Goal: Communication & Community: Answer question/provide support

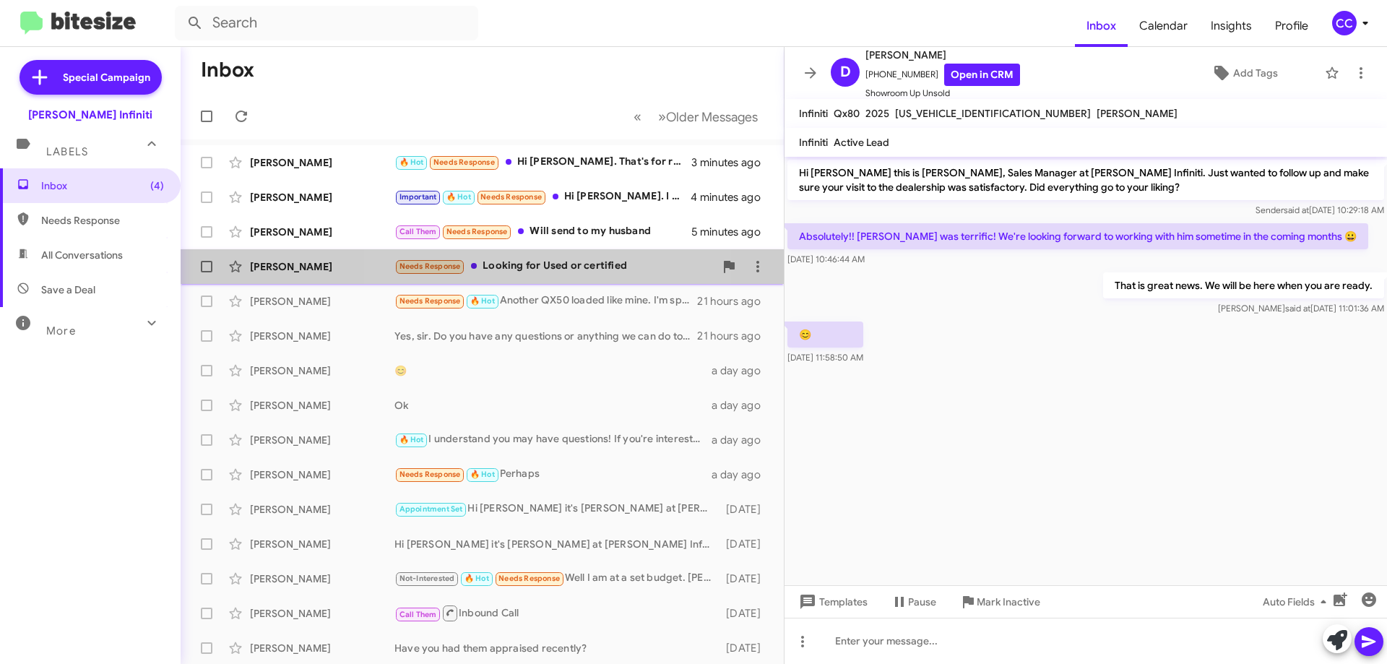
click at [550, 262] on div "Needs Response Looking for Used or certified" at bounding box center [554, 266] width 320 height 17
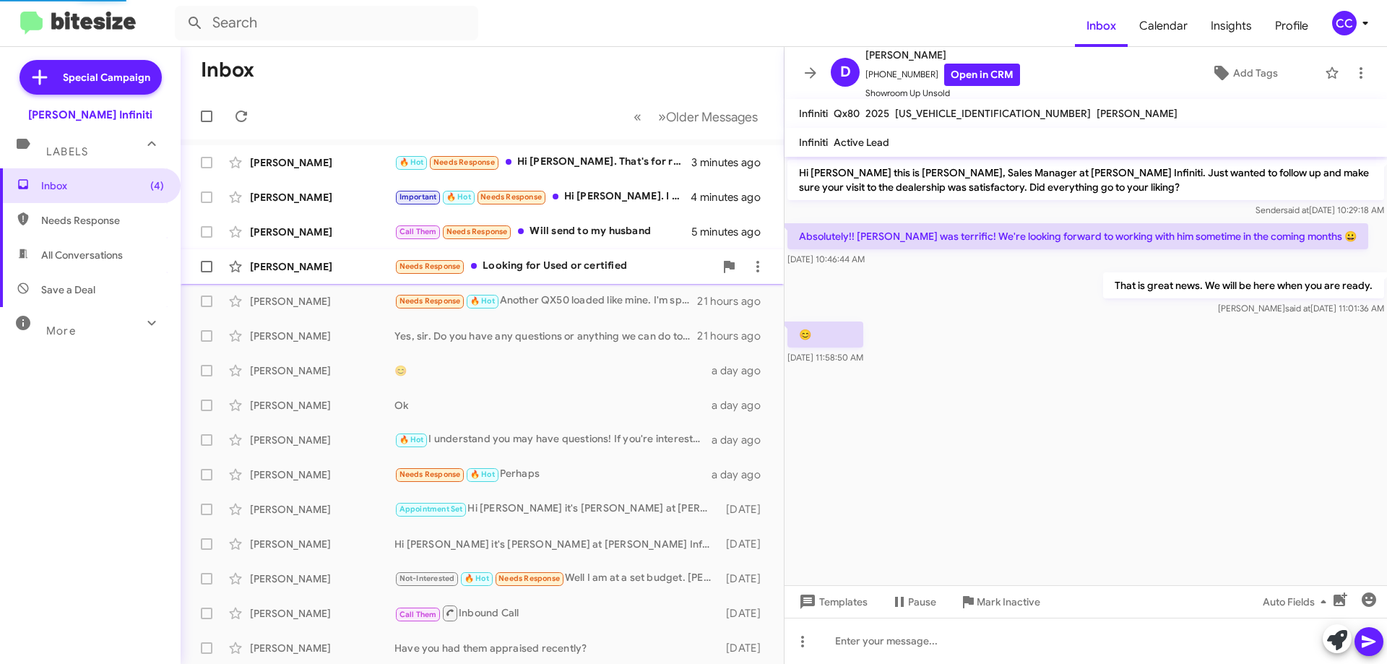
scroll to position [288, 0]
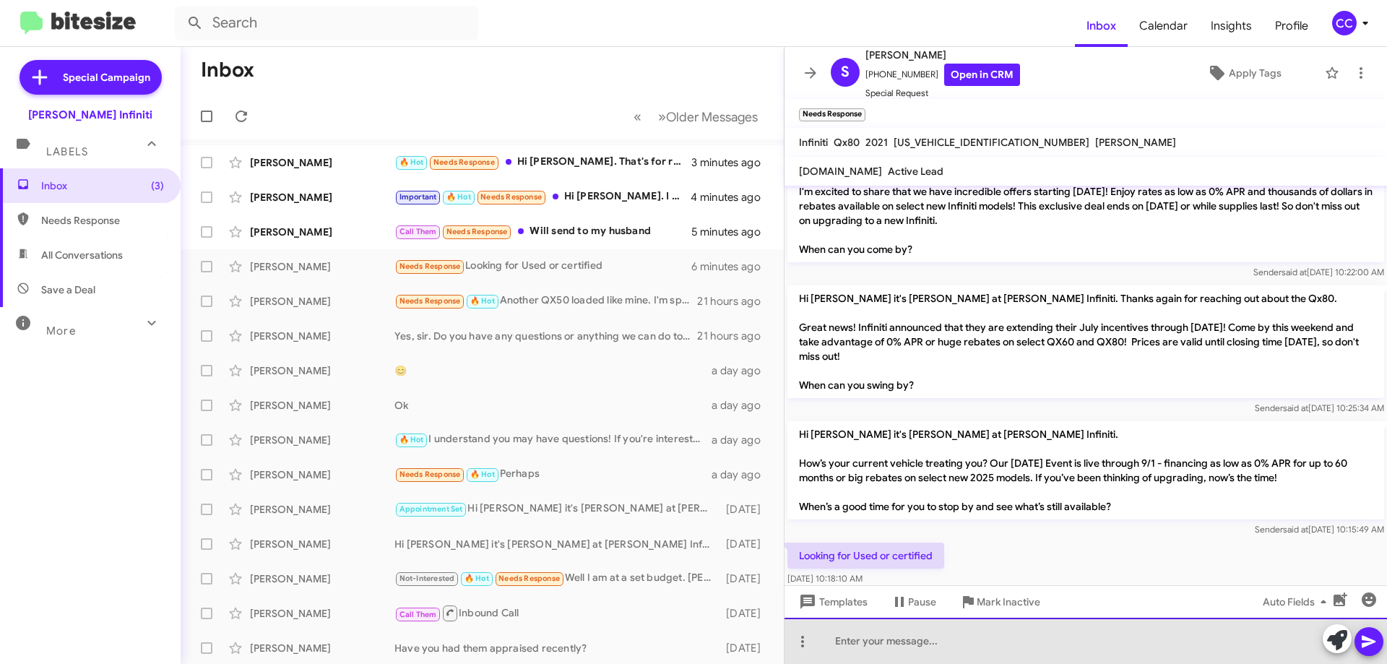
click at [905, 643] on div at bounding box center [1086, 641] width 603 height 46
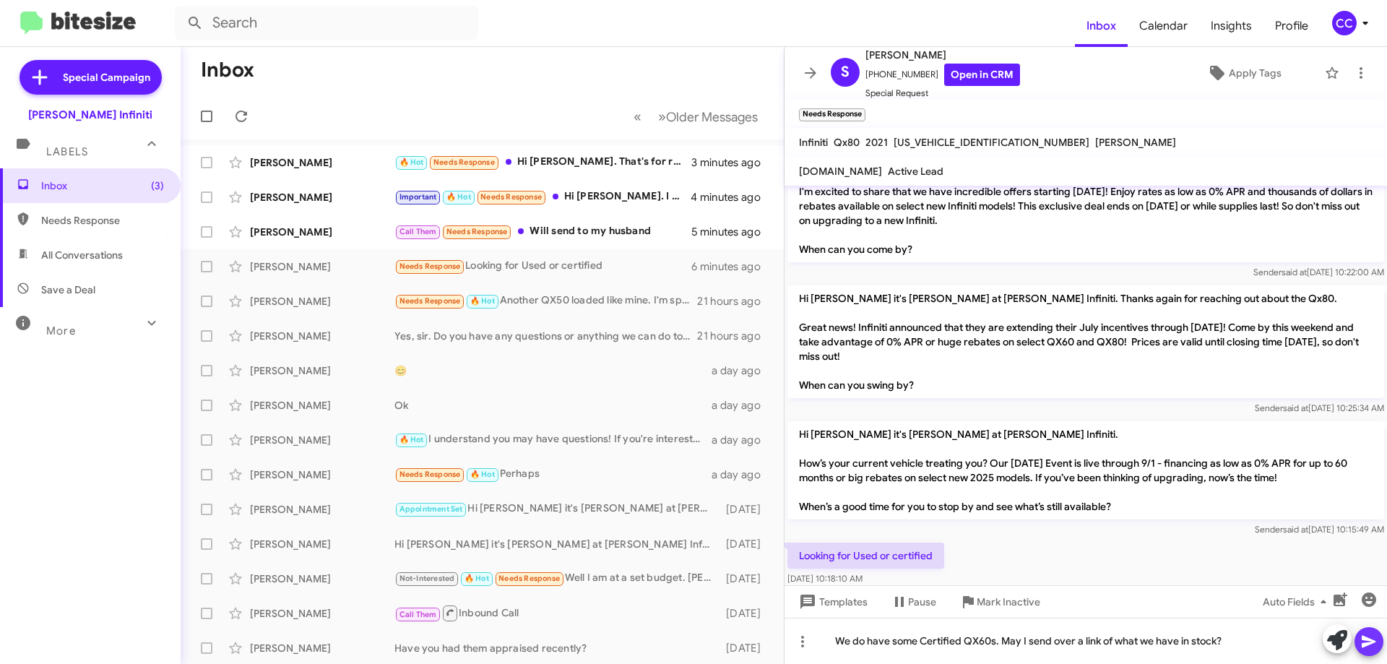
click at [1375, 644] on icon at bounding box center [1368, 641] width 17 height 17
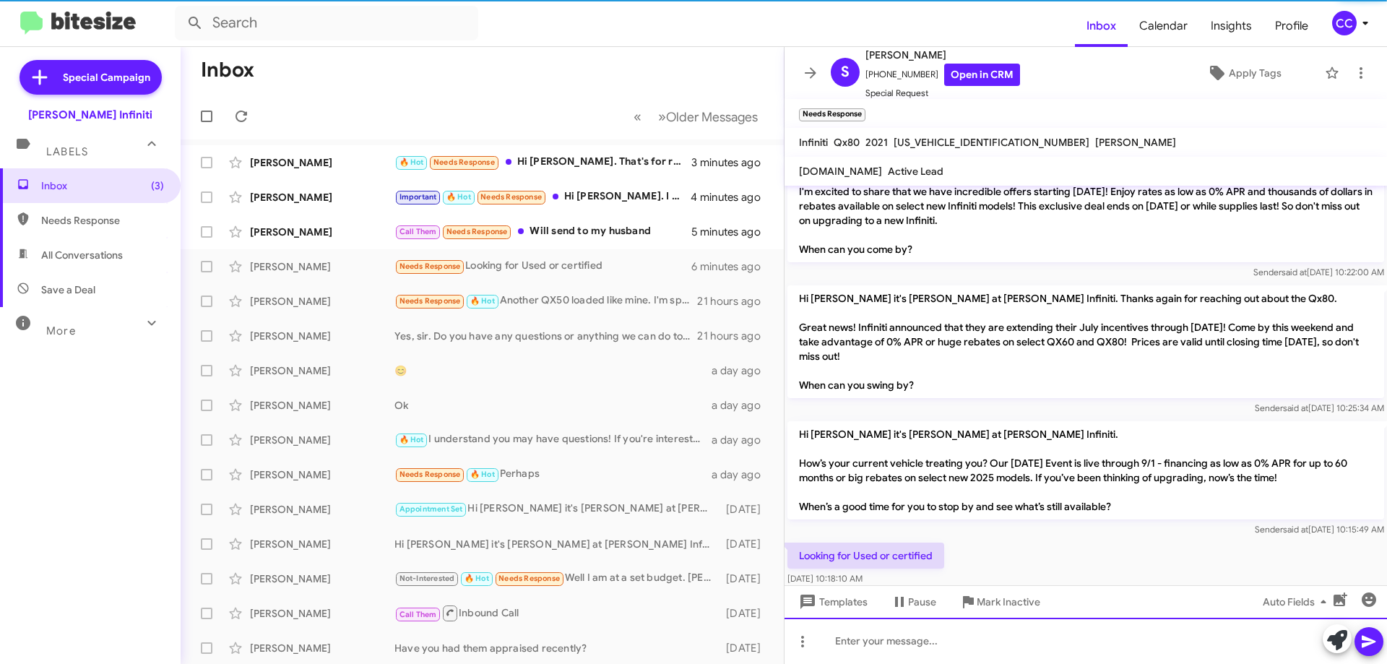
scroll to position [369, 0]
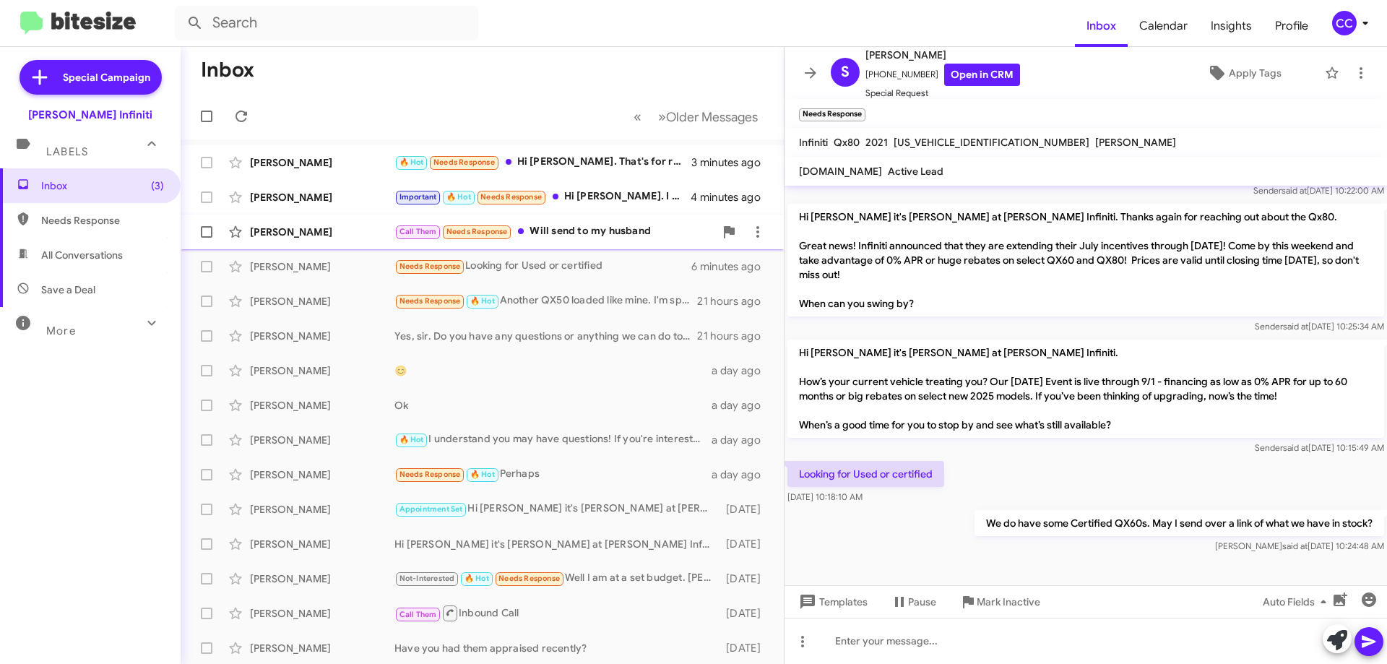
click at [581, 234] on div "Call Them Needs Response Will send to my husband" at bounding box center [554, 231] width 320 height 17
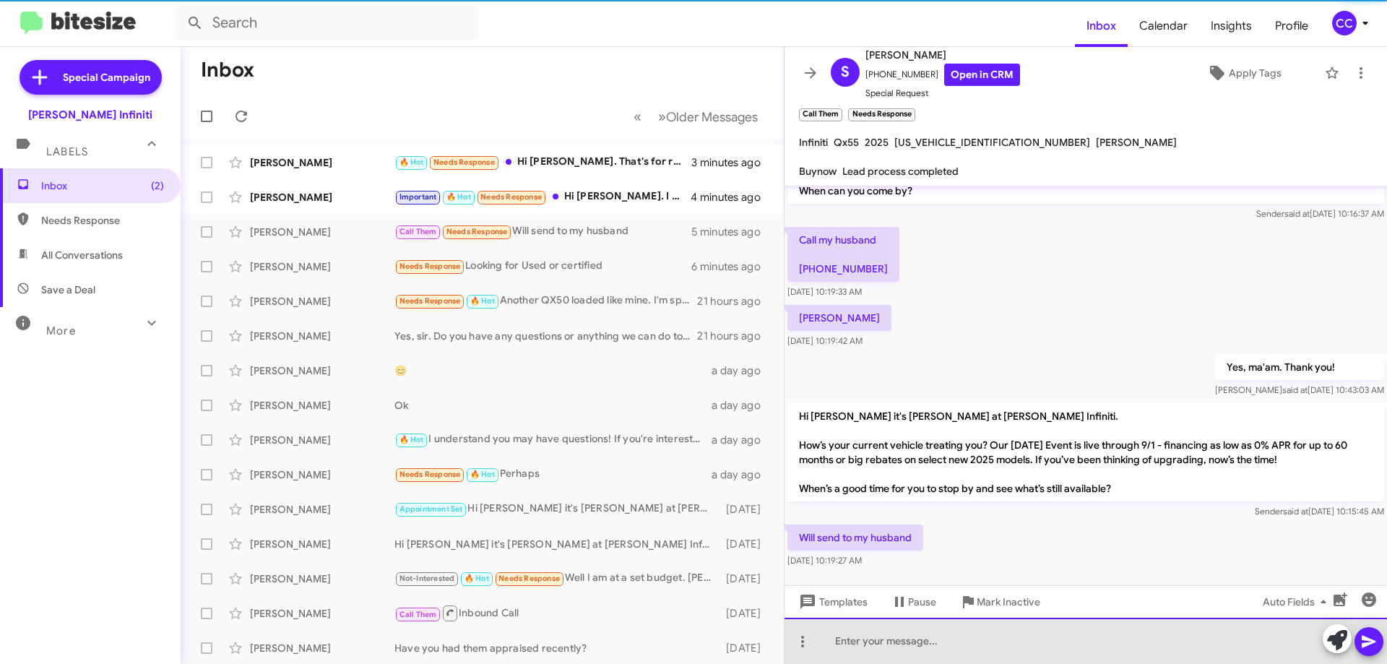
click at [906, 634] on div at bounding box center [1086, 641] width 603 height 46
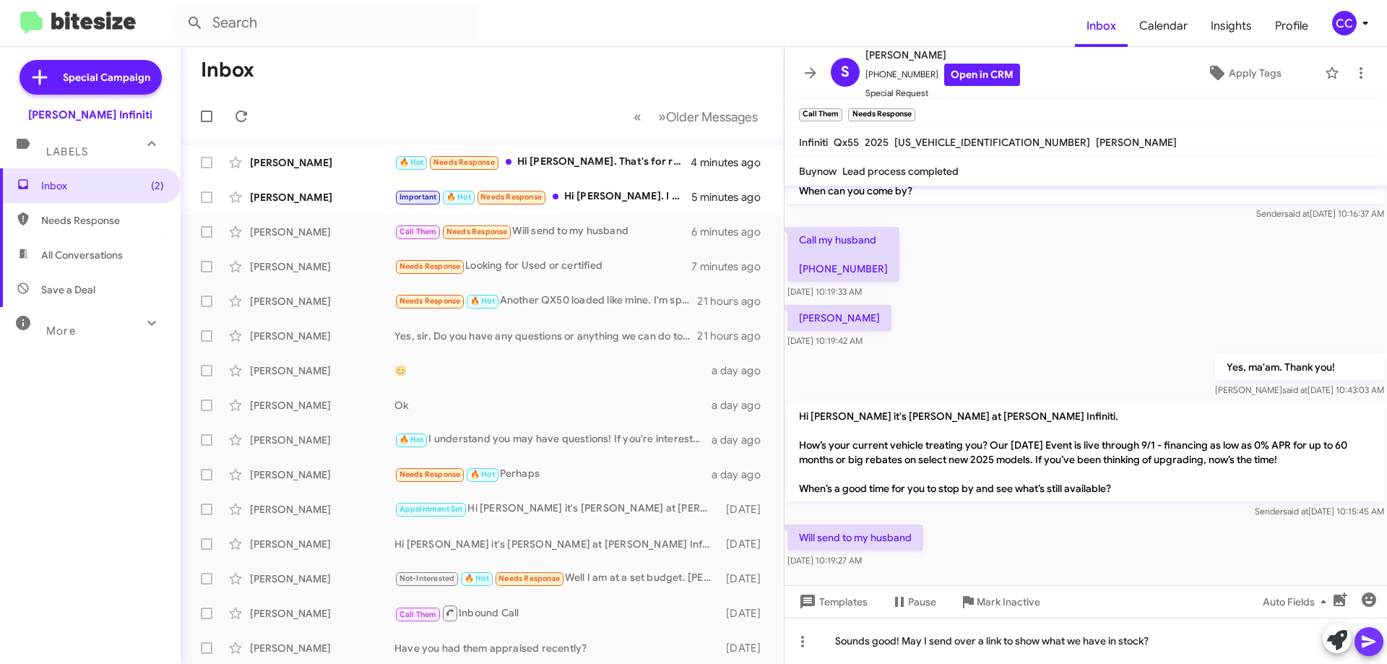
click at [1371, 644] on icon at bounding box center [1368, 641] width 17 height 17
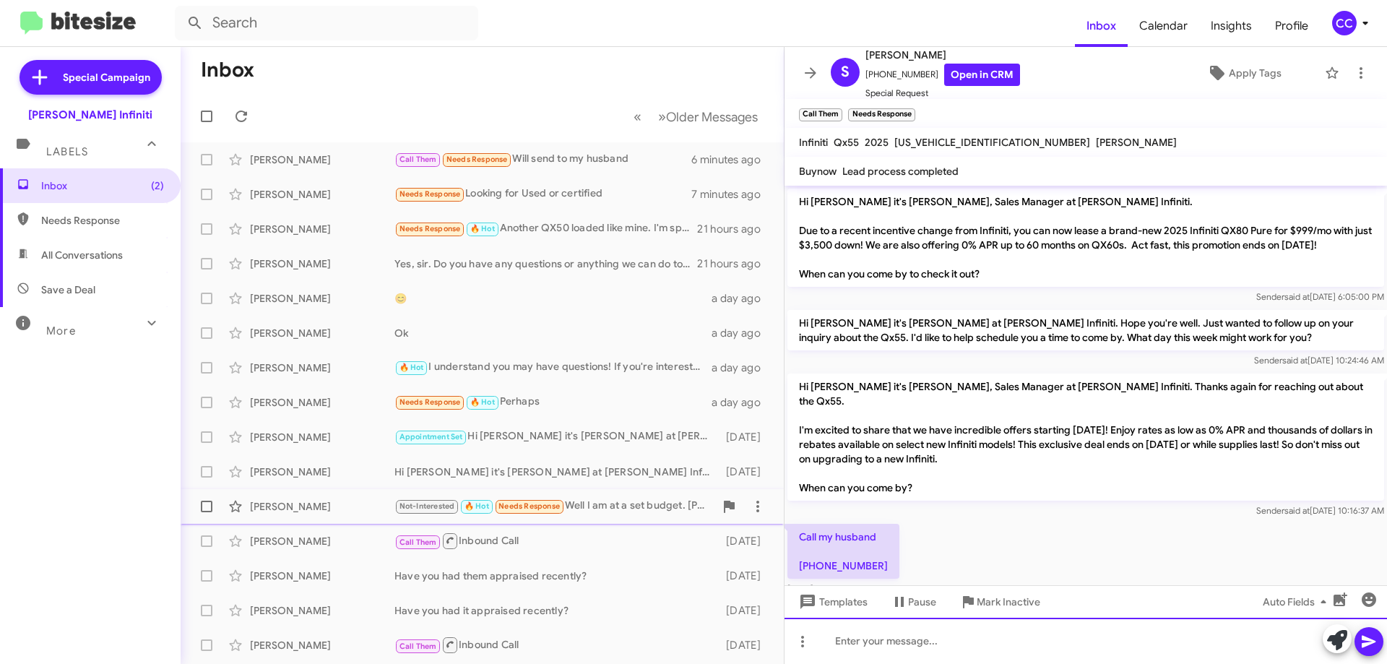
scroll to position [0, 0]
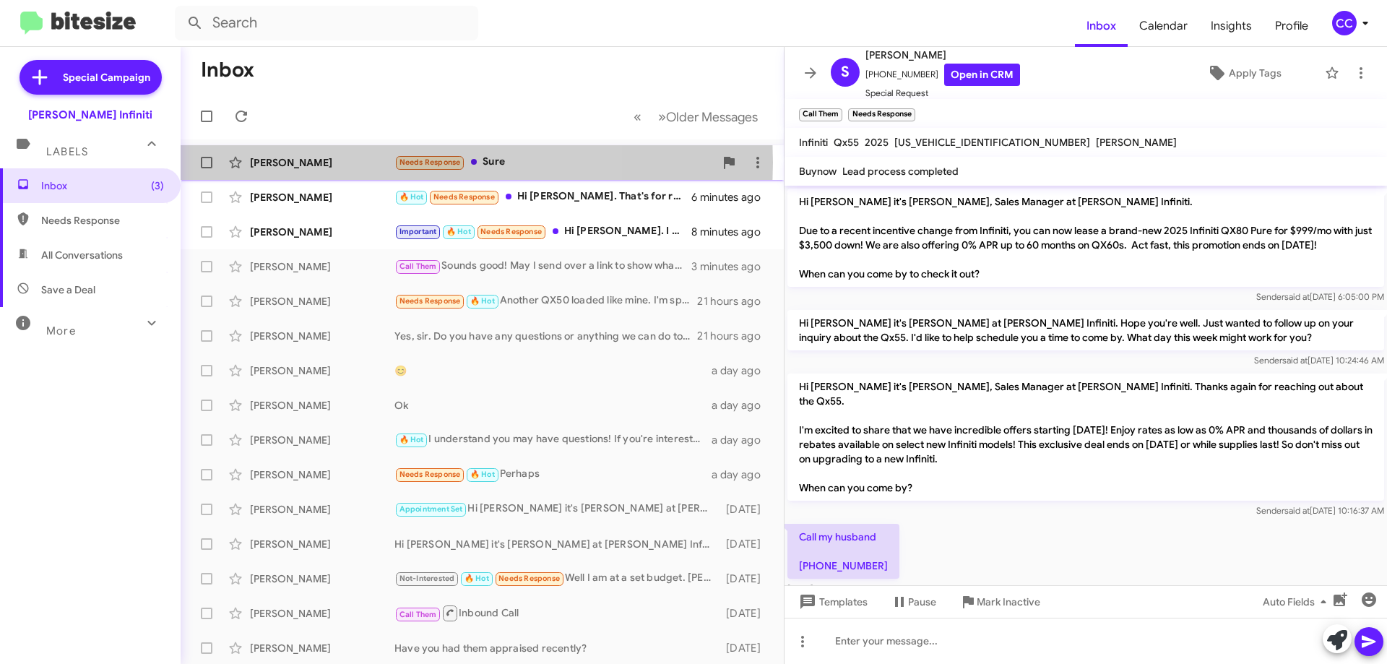
click at [330, 161] on div "[PERSON_NAME]" at bounding box center [322, 162] width 144 height 14
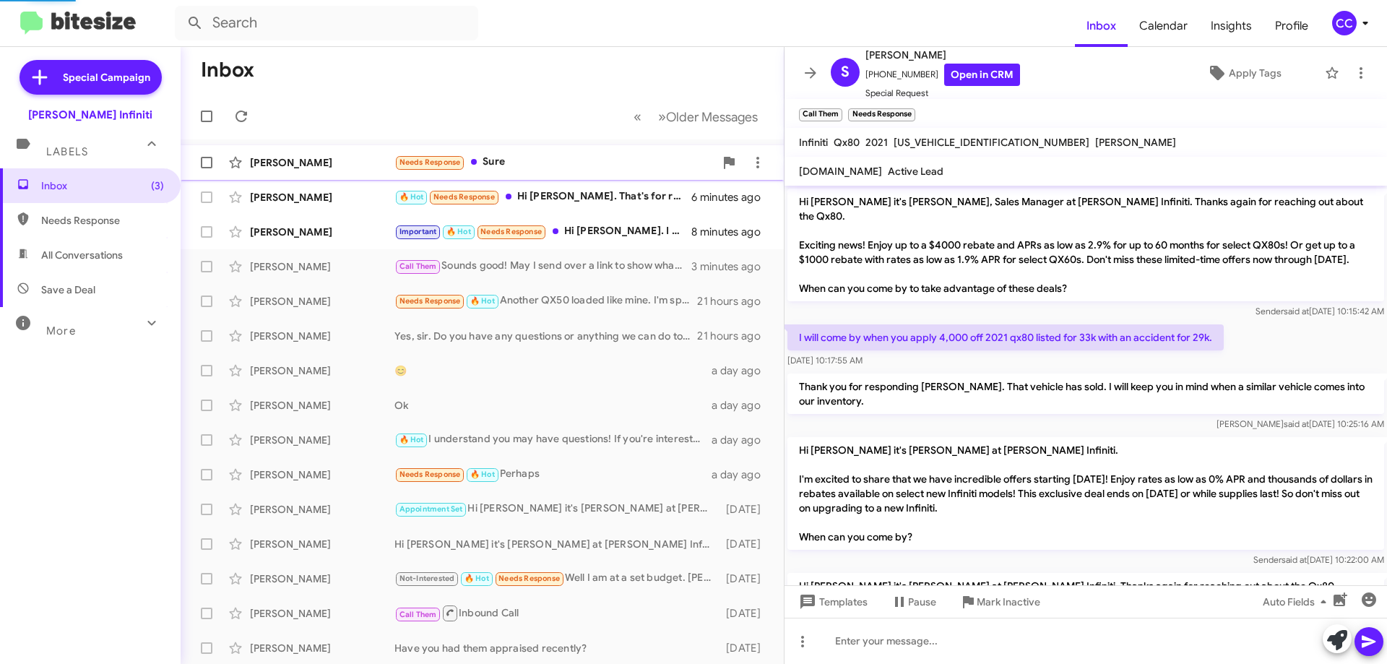
scroll to position [422, 0]
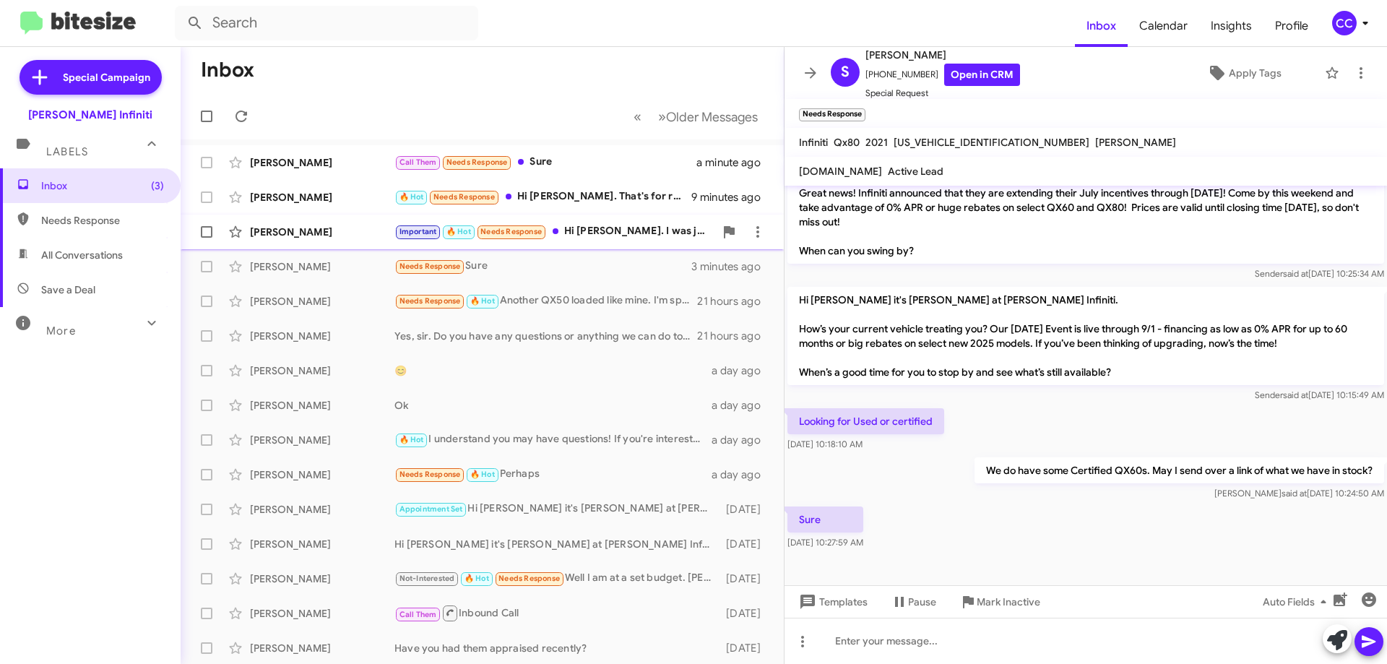
click at [603, 229] on div "Important 🔥 Hot Needs Response Hi [PERSON_NAME]. I was just there recently and …" at bounding box center [554, 231] width 320 height 17
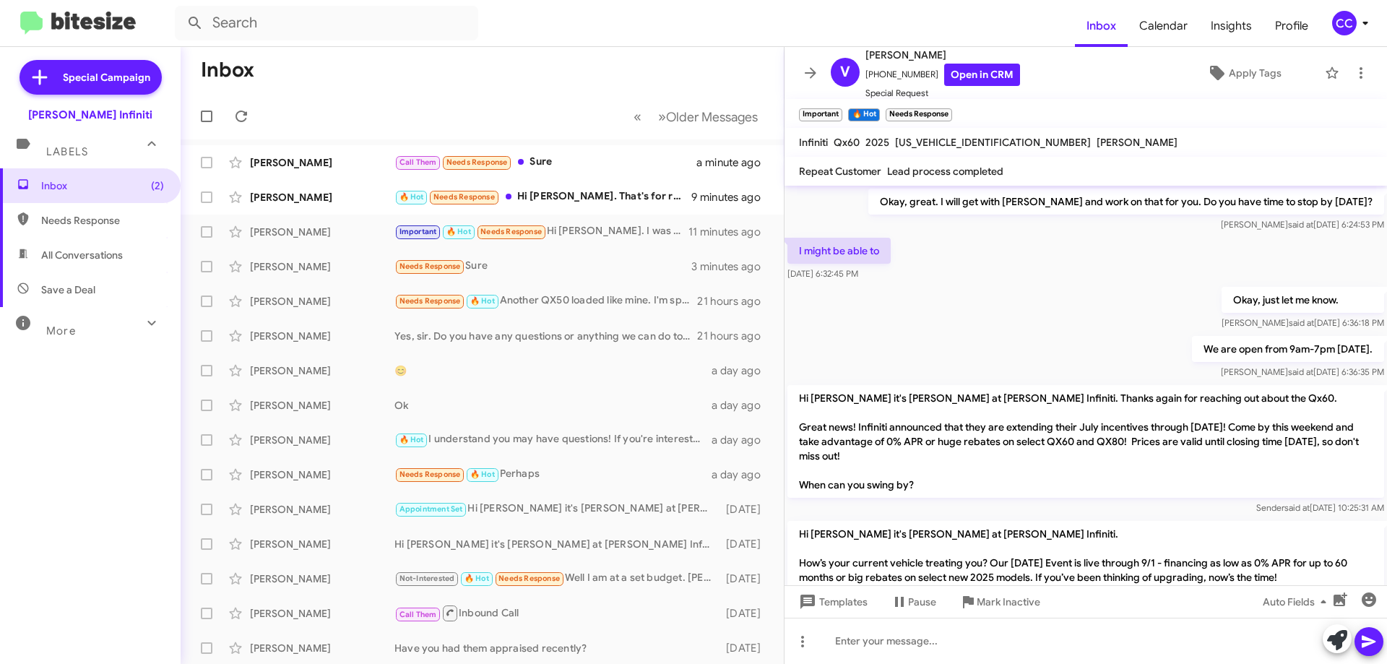
scroll to position [522, 0]
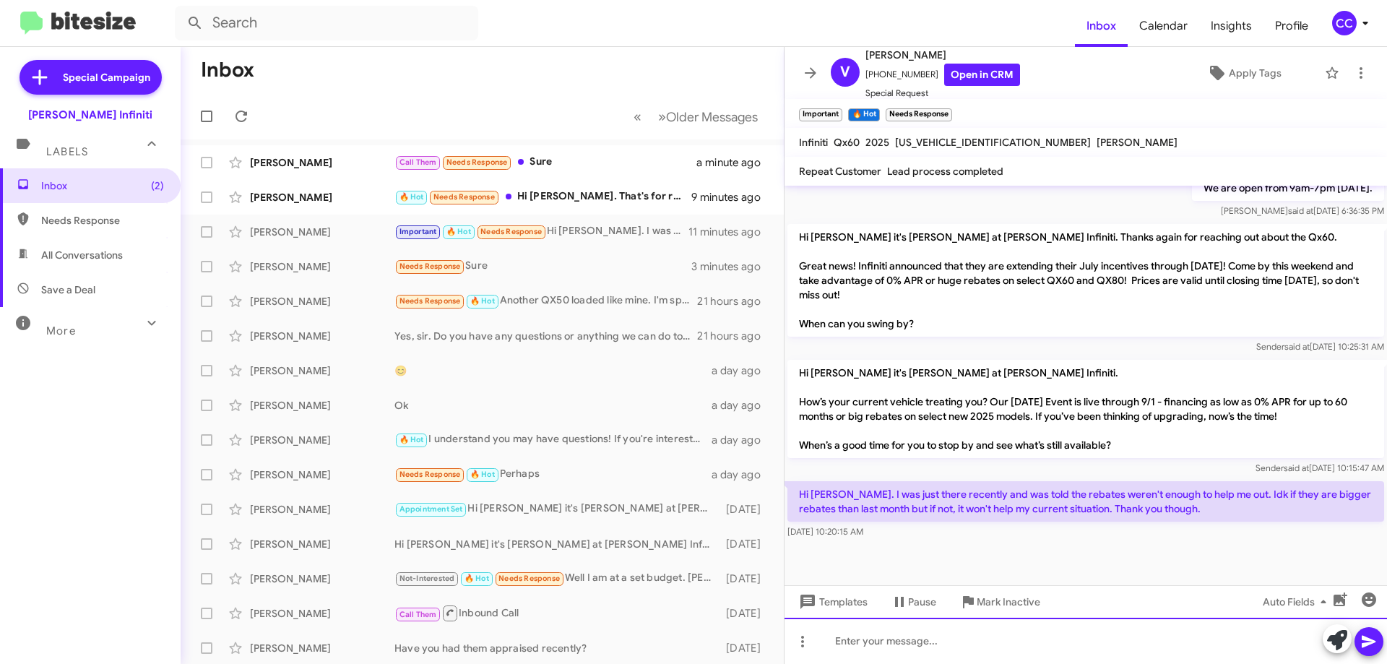
click at [1053, 632] on div at bounding box center [1086, 641] width 603 height 46
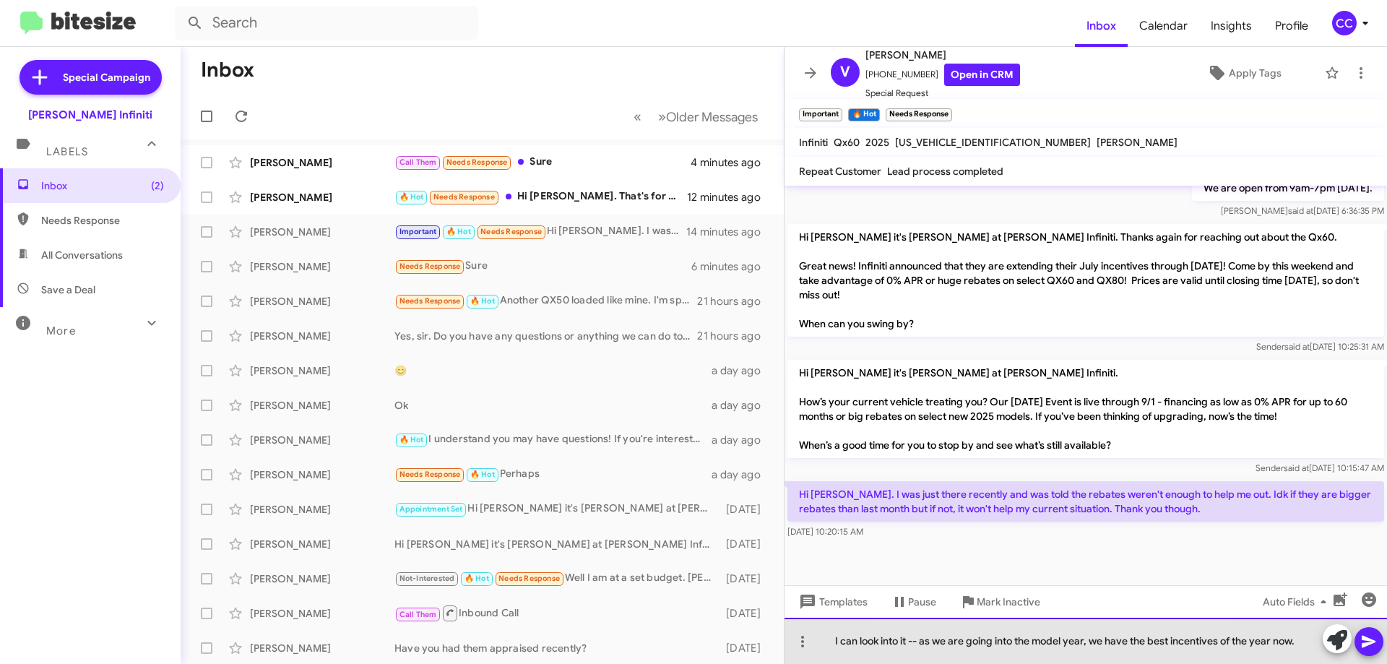
click at [1038, 646] on div "I can look into it -- as we are going into the model year, we have the best inc…" at bounding box center [1086, 641] width 603 height 46
click at [940, 644] on div "I can look into it -- as we are going into the new model year, we have the best…" at bounding box center [1086, 641] width 603 height 46
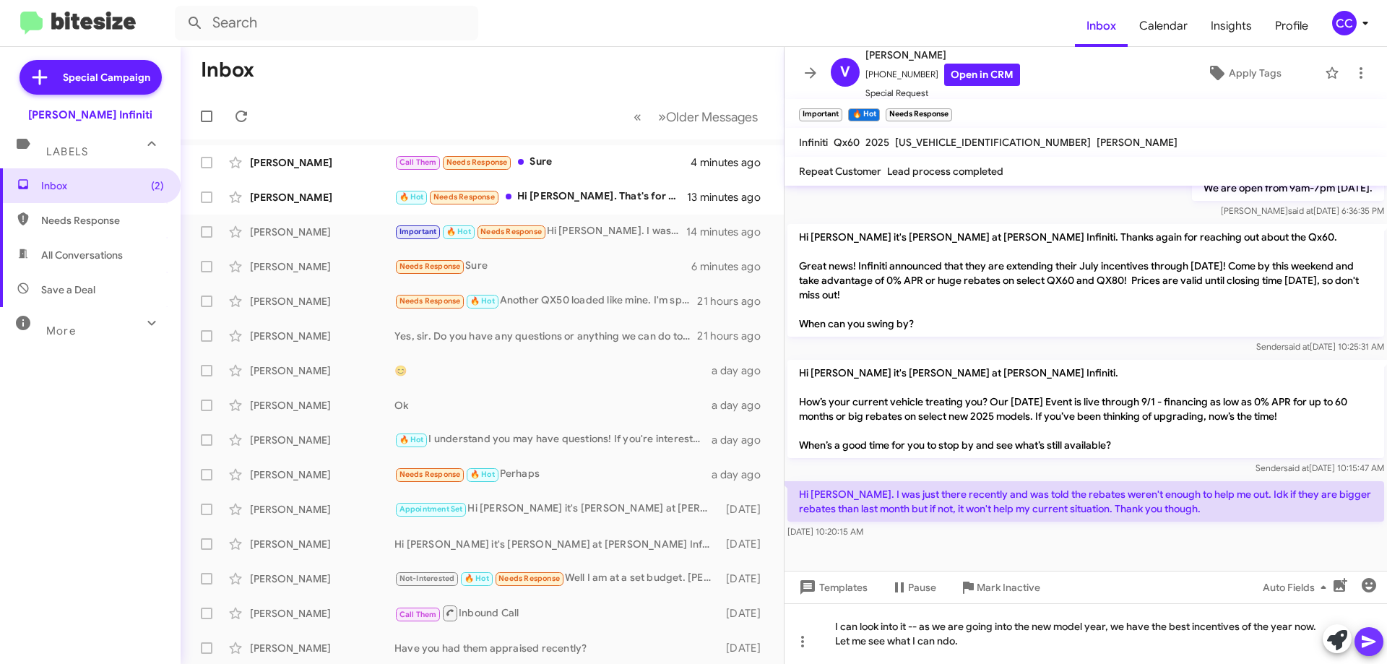
click at [1367, 641] on icon at bounding box center [1368, 641] width 17 height 17
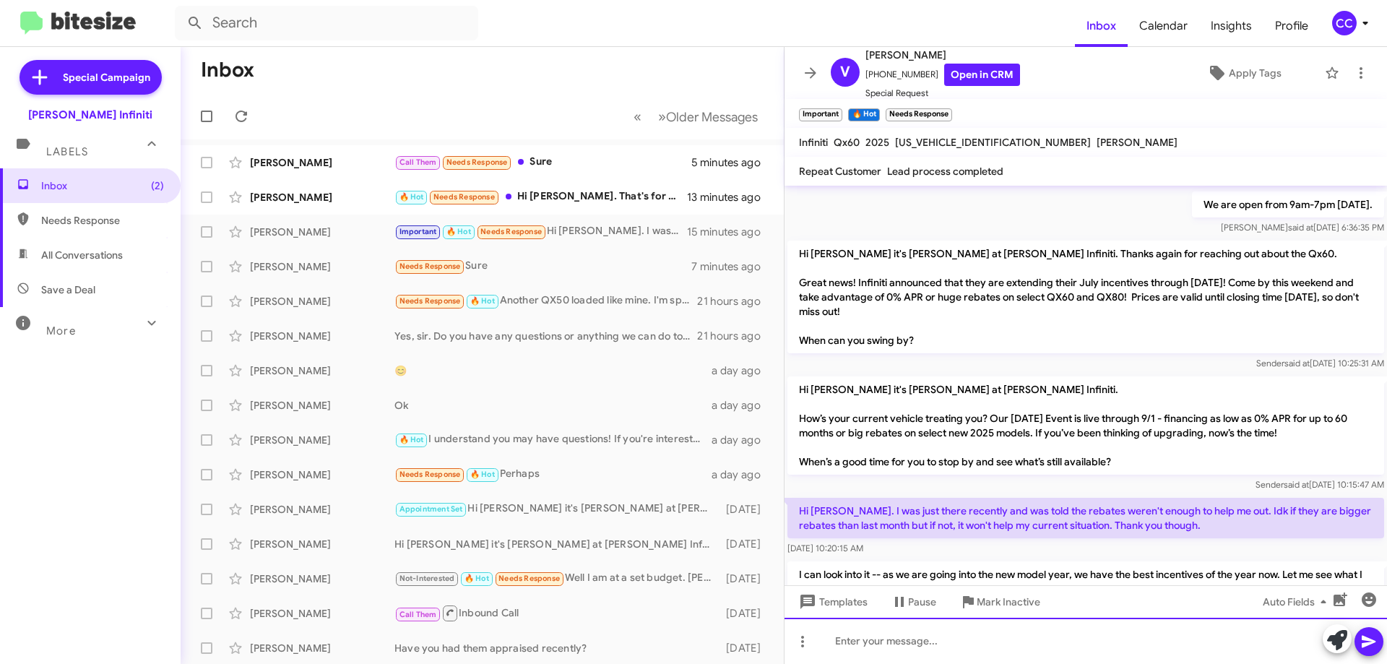
scroll to position [590, 0]
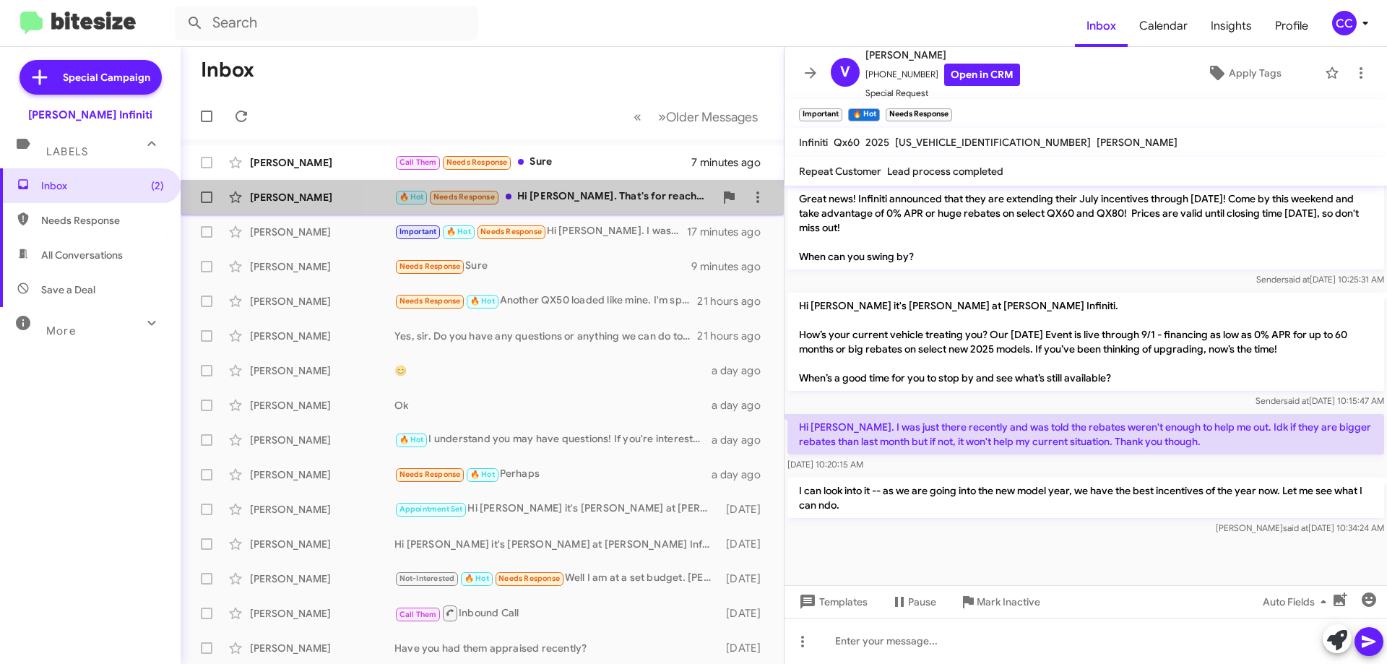
click at [577, 193] on div "🔥 Hot Needs Response Hi [PERSON_NAME]. That's for reaching out. We decided on a…" at bounding box center [554, 197] width 320 height 17
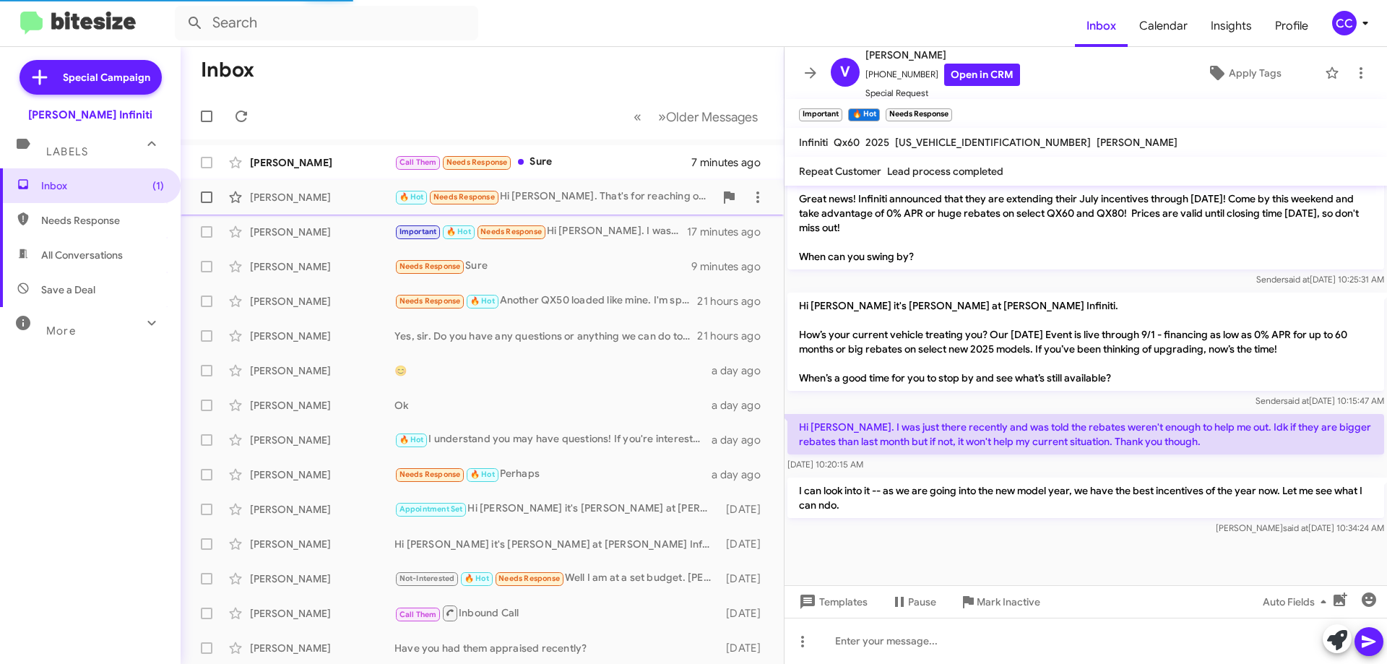
scroll to position [643, 0]
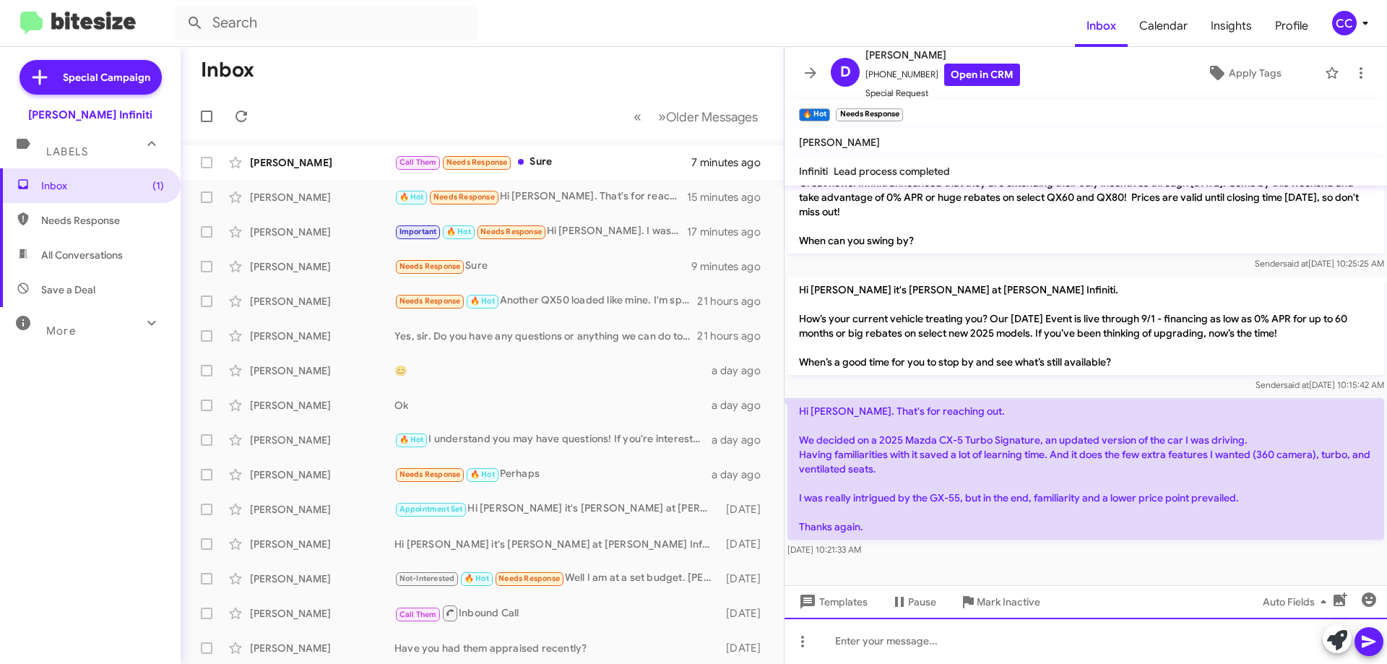
click at [945, 642] on div at bounding box center [1086, 641] width 603 height 46
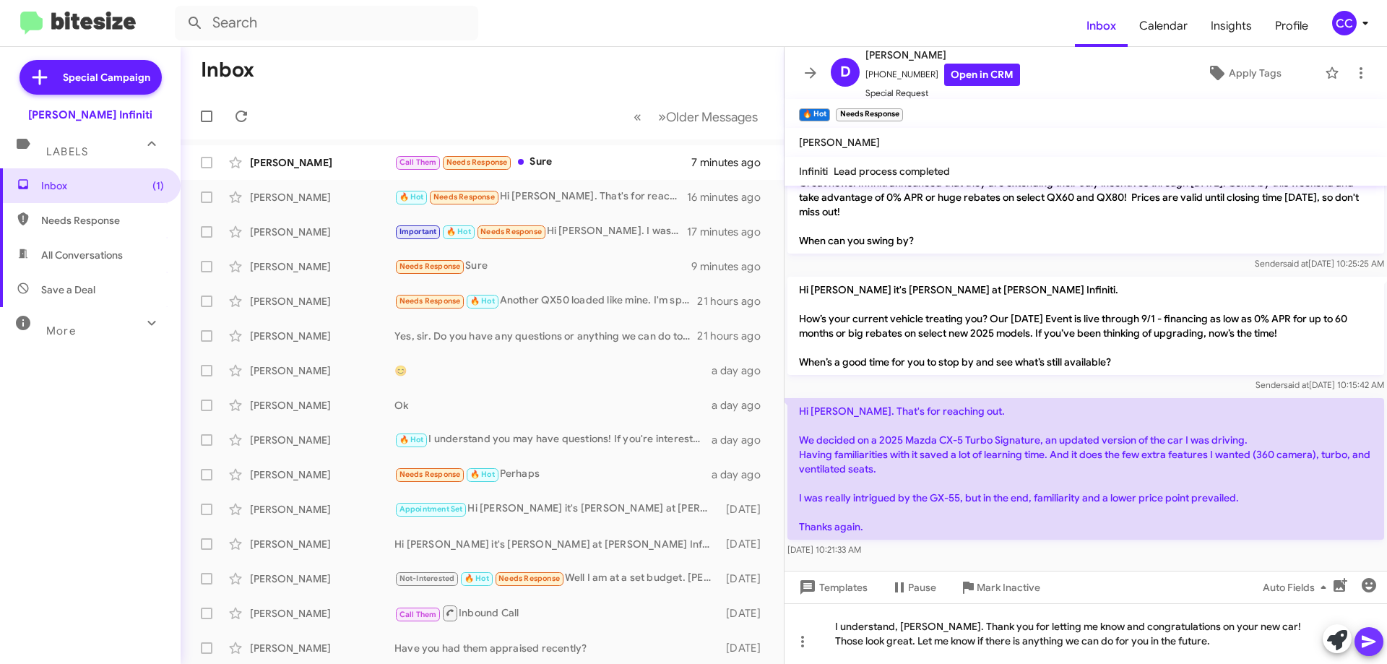
click at [1376, 634] on icon at bounding box center [1368, 641] width 17 height 17
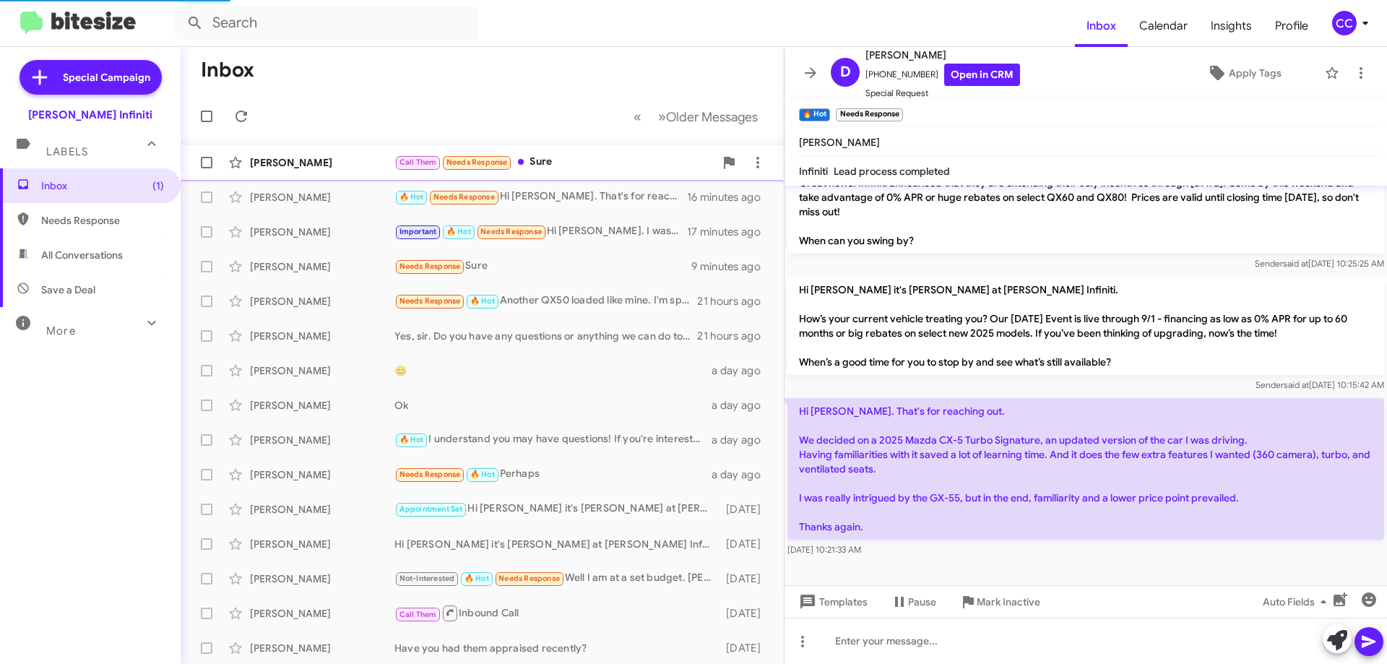
scroll to position [0, 0]
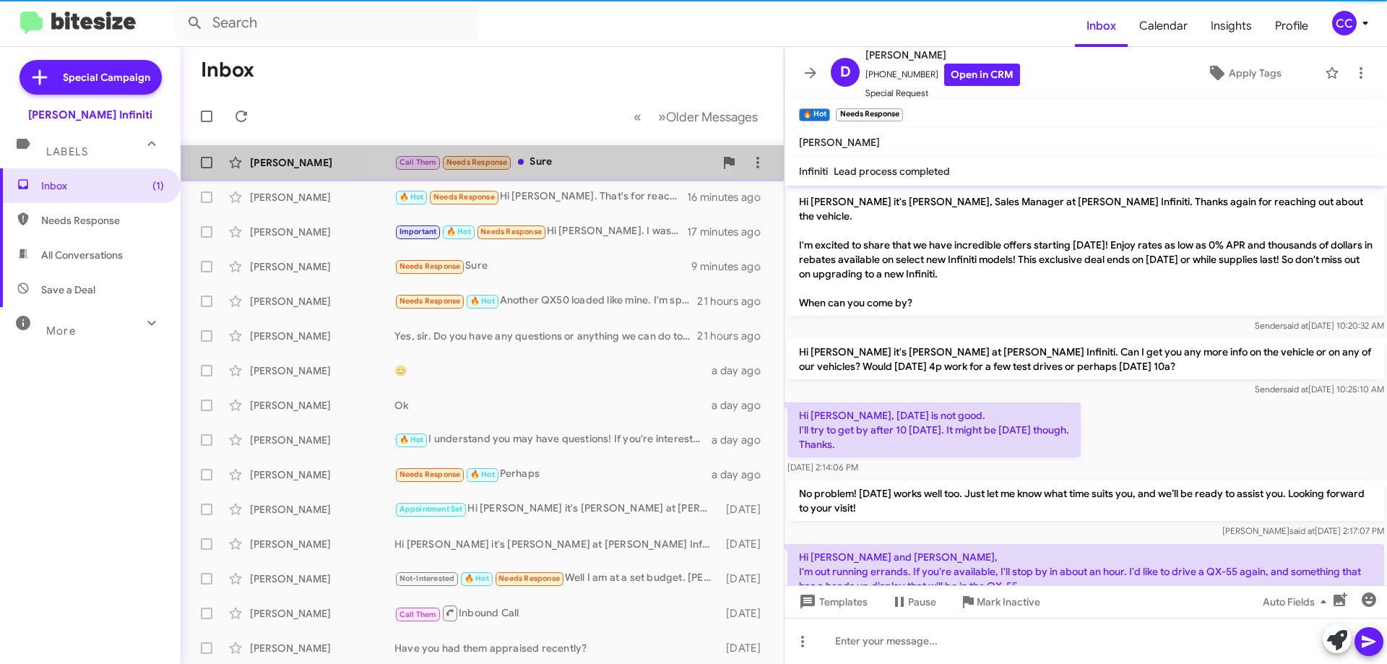
click at [530, 157] on div "Call Them Needs Response Sure" at bounding box center [554, 162] width 320 height 17
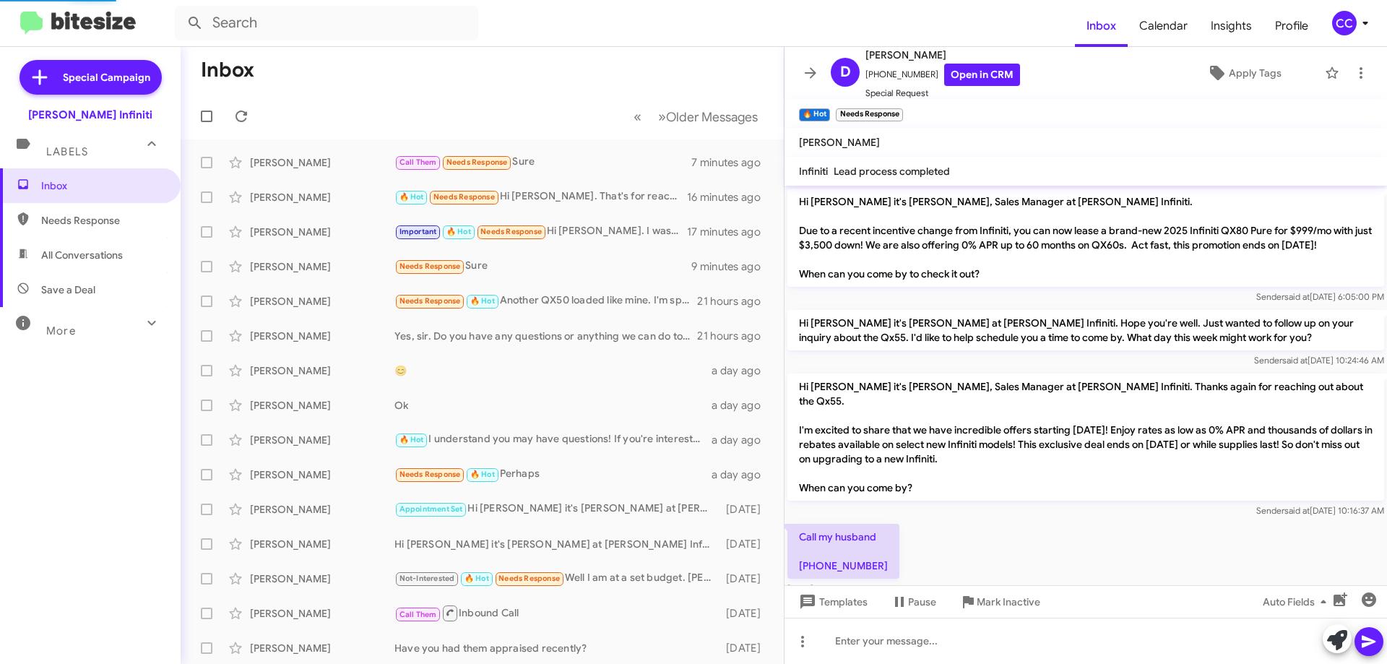
scroll to position [402, 0]
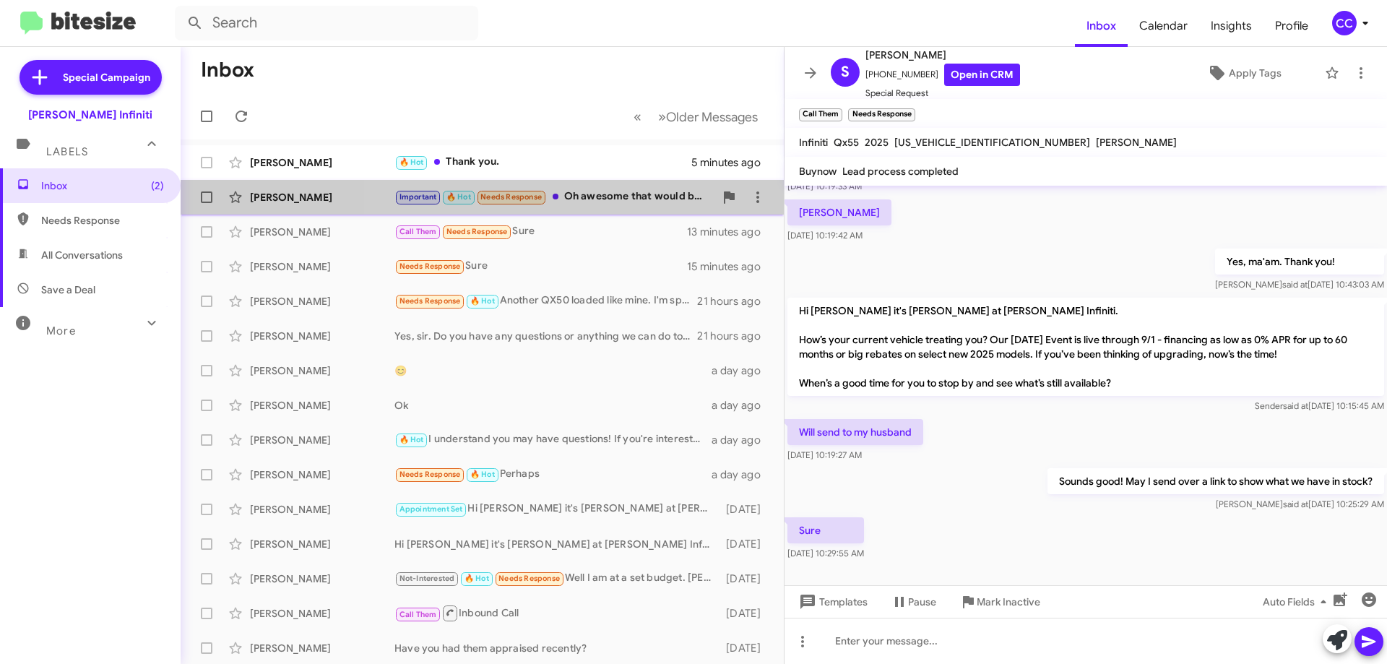
click at [603, 191] on div "Important 🔥 Hot Needs Response Oh awesome that would be great" at bounding box center [554, 197] width 320 height 17
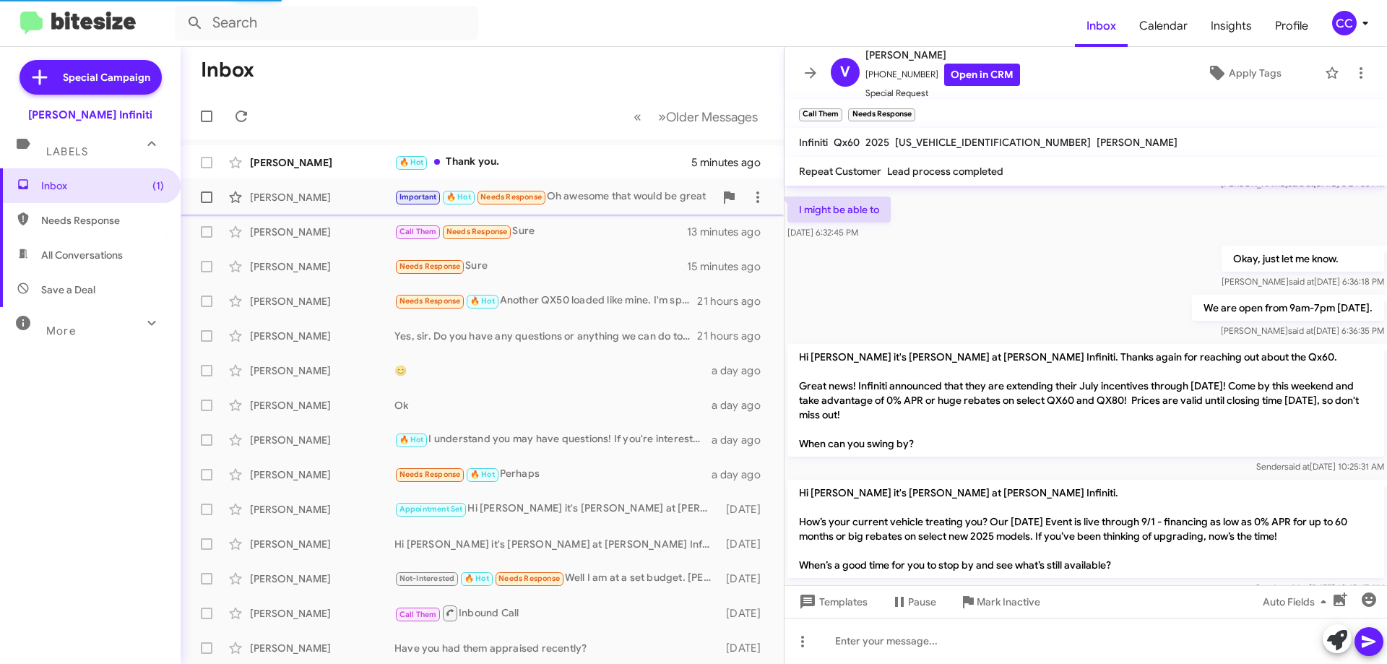
scroll to position [642, 0]
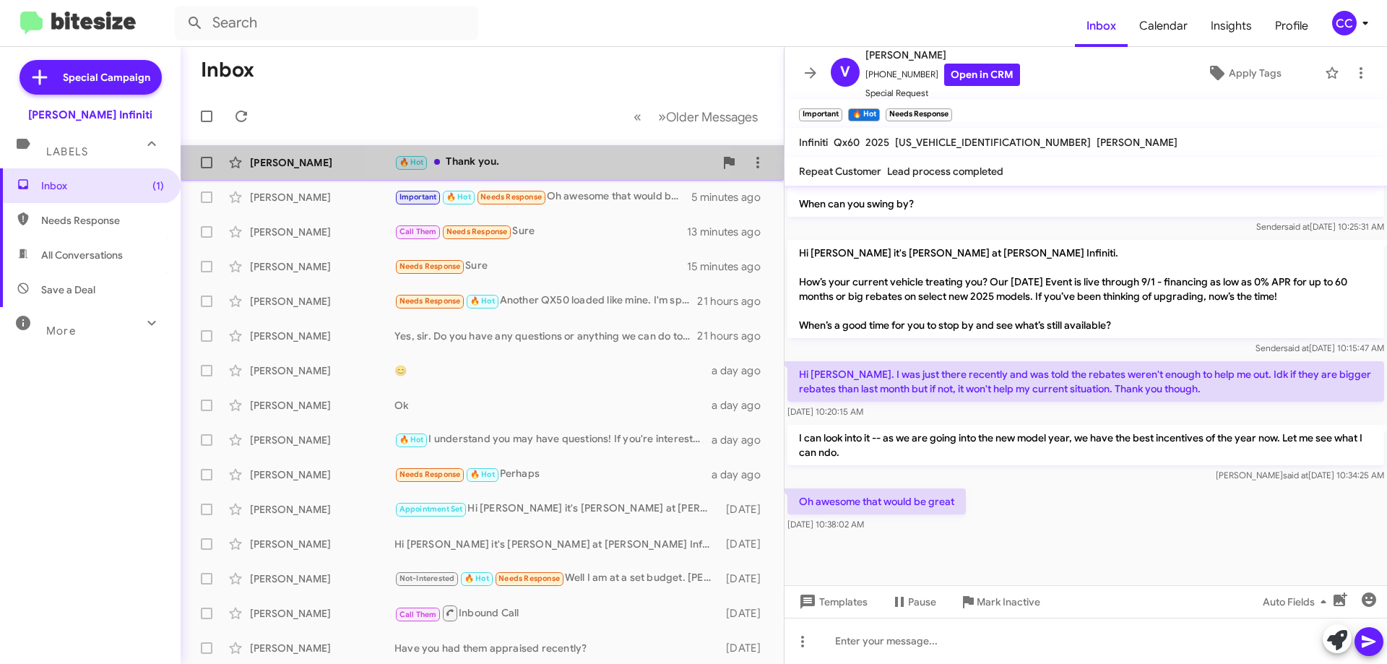
click at [511, 163] on div "🔥 Hot Thank you." at bounding box center [554, 162] width 320 height 17
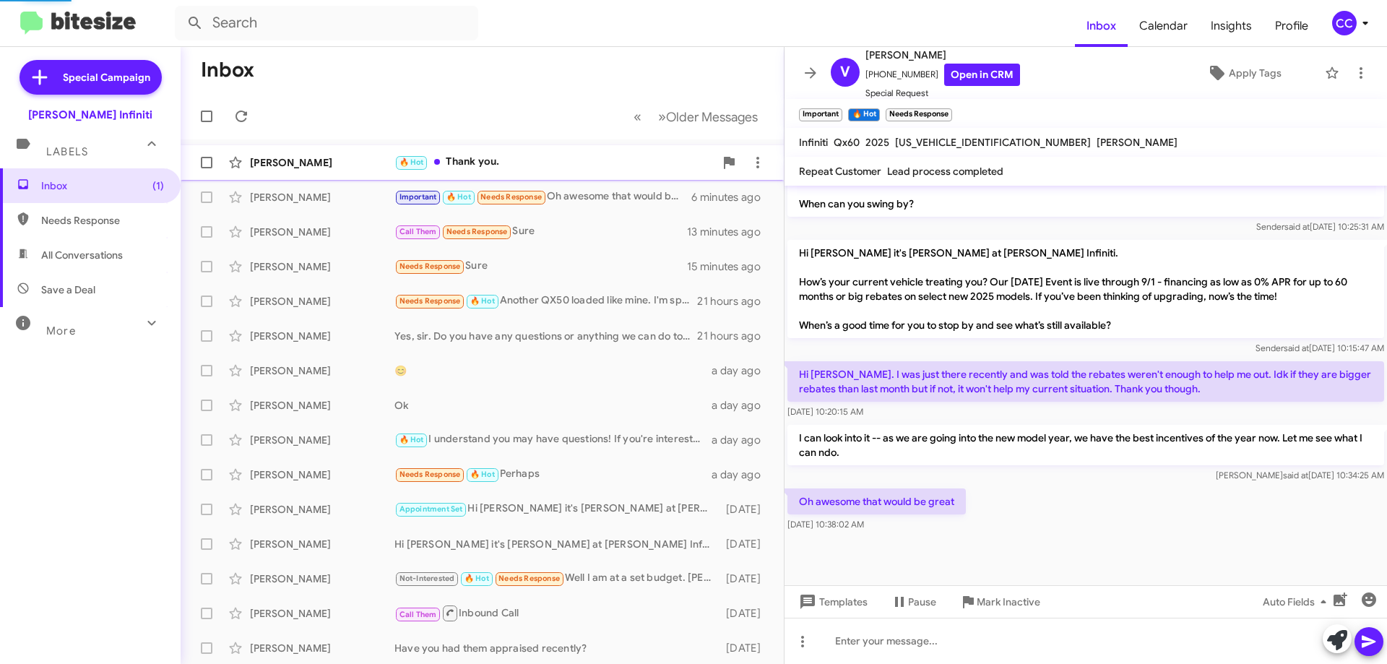
scroll to position [763, 0]
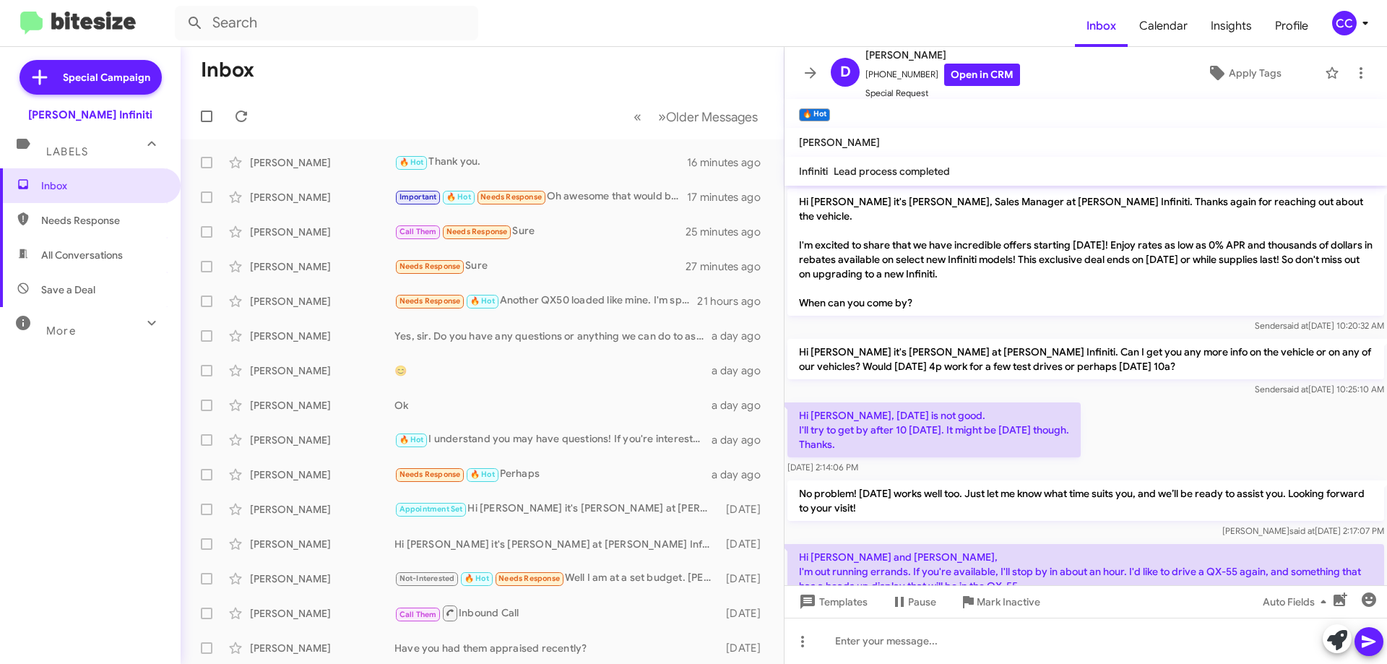
scroll to position [763, 0]
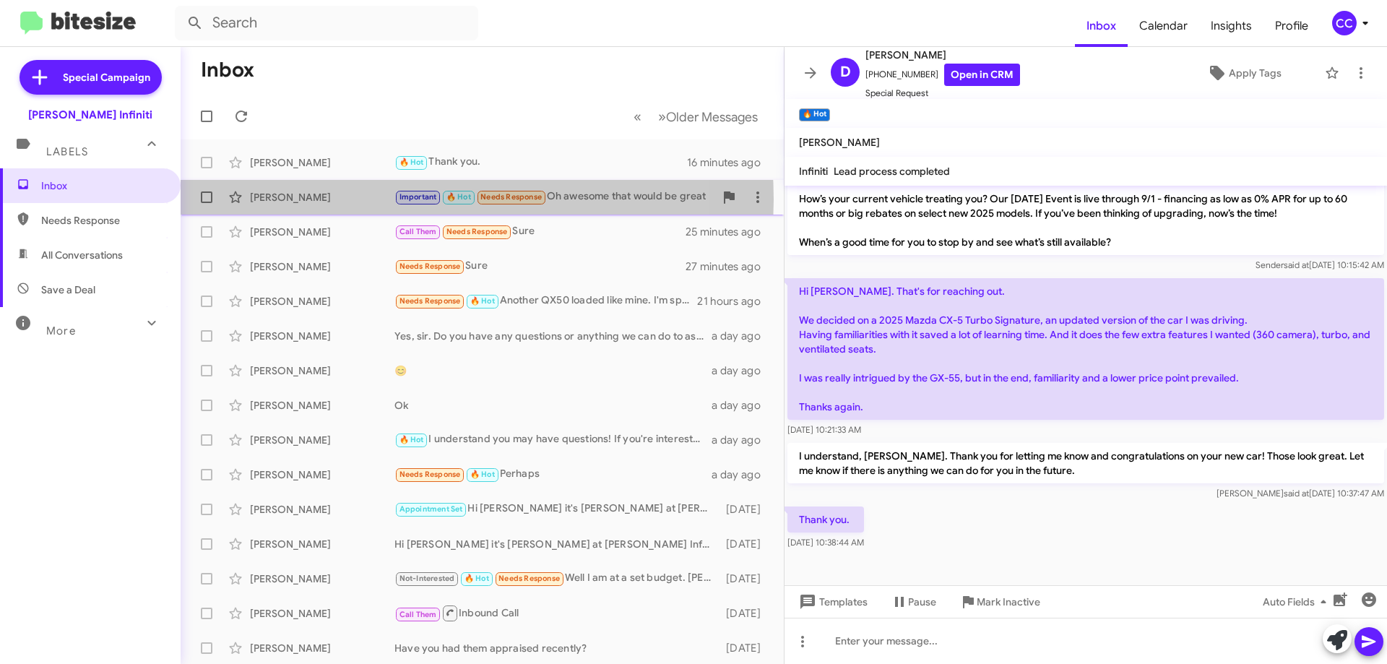
click at [374, 199] on div "[PERSON_NAME]" at bounding box center [322, 197] width 144 height 14
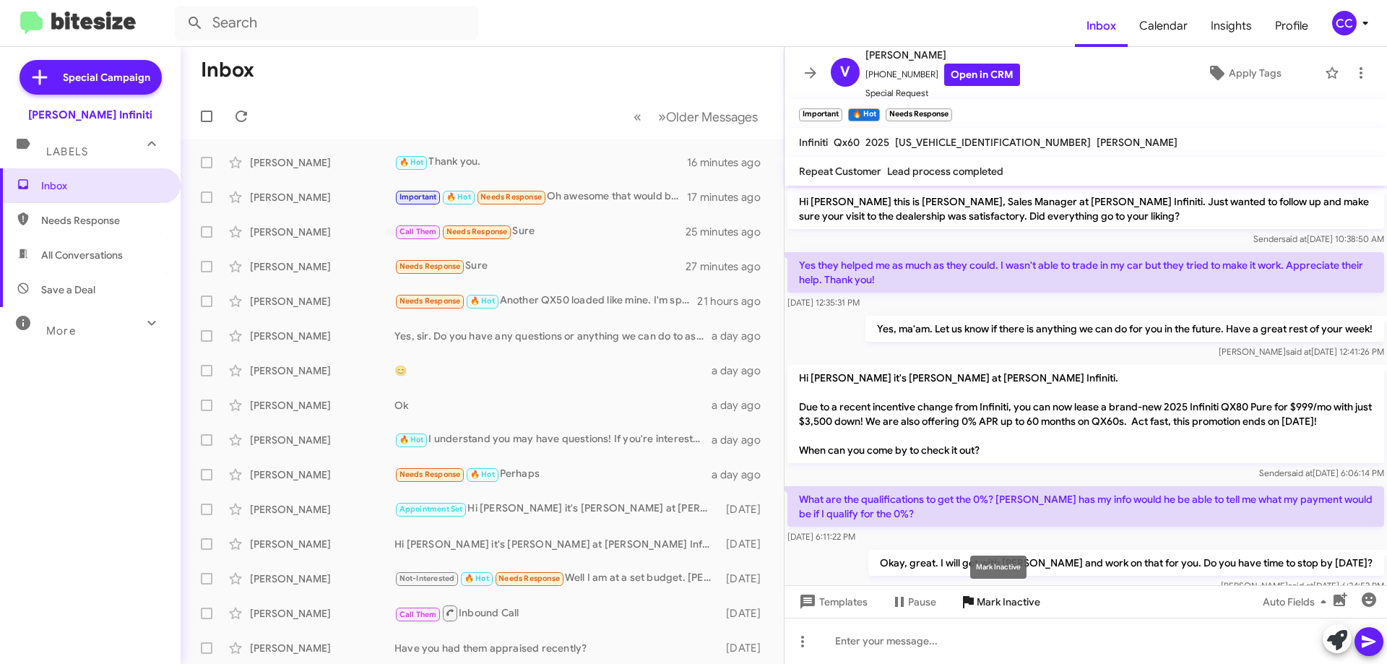
click at [985, 598] on span "Mark Inactive" at bounding box center [1009, 602] width 64 height 26
